Goal: Navigation & Orientation: Find specific page/section

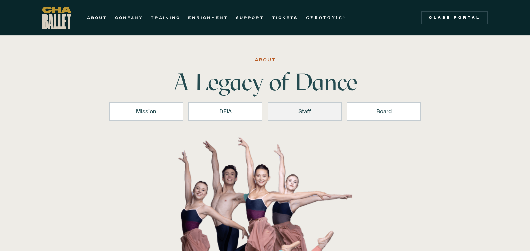
click at [315, 107] on div "Staff" at bounding box center [304, 111] width 57 height 8
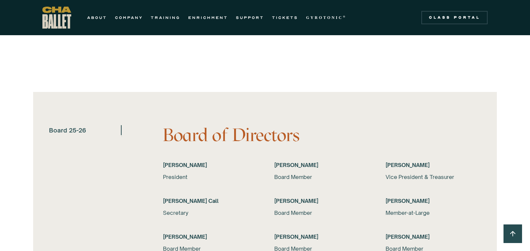
scroll to position [1232, 0]
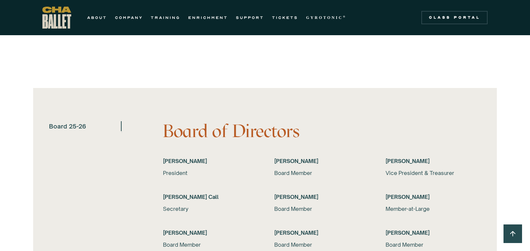
click at [58, 22] on img "home" at bounding box center [56, 18] width 29 height 22
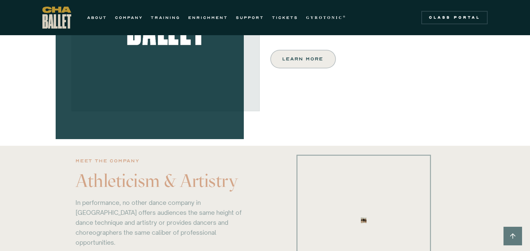
scroll to position [300, 0]
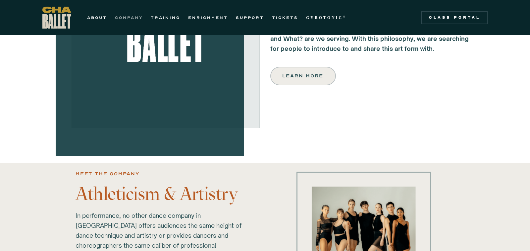
click at [127, 16] on link "COMPANY" at bounding box center [129, 18] width 28 height 8
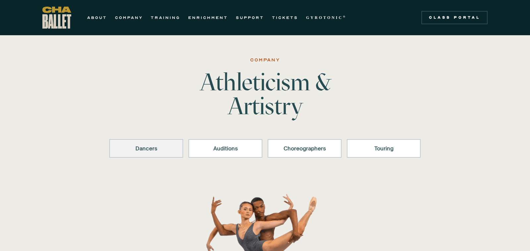
click at [152, 155] on link "Dancers" at bounding box center [146, 148] width 74 height 19
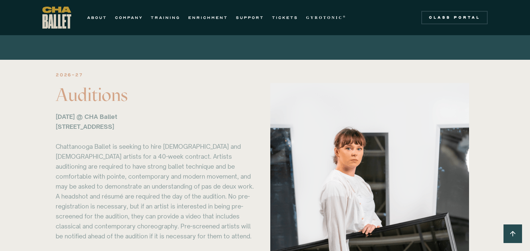
scroll to position [699, 0]
